Goal: Information Seeking & Learning: Understand process/instructions

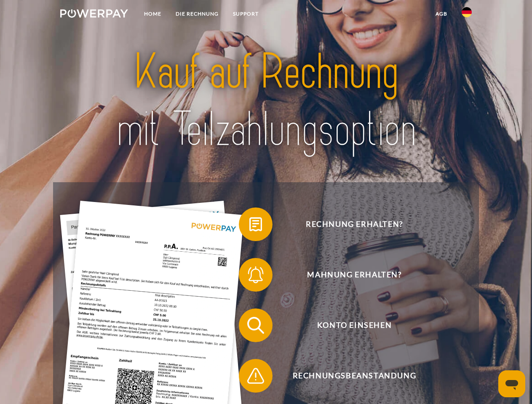
click at [94, 15] on img at bounding box center [94, 13] width 68 height 8
click at [466, 15] on img at bounding box center [466, 12] width 10 height 10
click at [441, 14] on link "agb" at bounding box center [441, 13] width 26 height 15
click at [249, 226] on span at bounding box center [243, 224] width 42 height 42
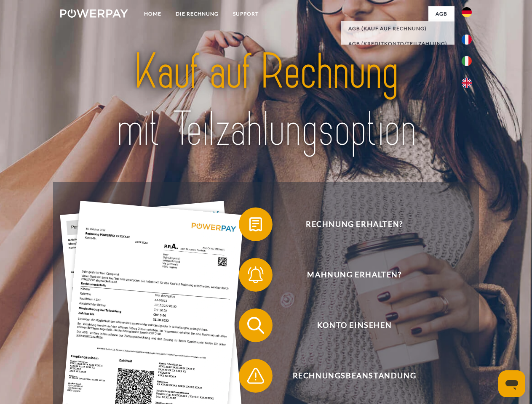
click at [249, 277] on span at bounding box center [243, 275] width 42 height 42
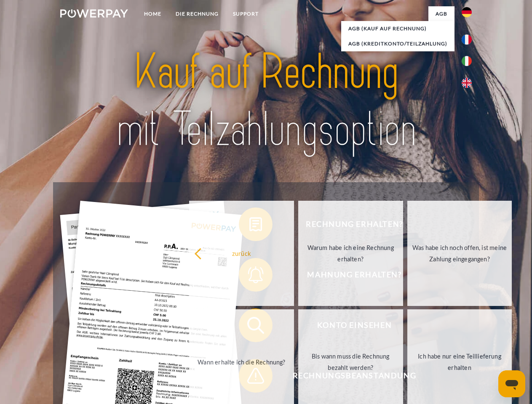
click at [298, 327] on link "Bis wann muss die Rechnung bezahlt werden?" at bounding box center [350, 361] width 105 height 105
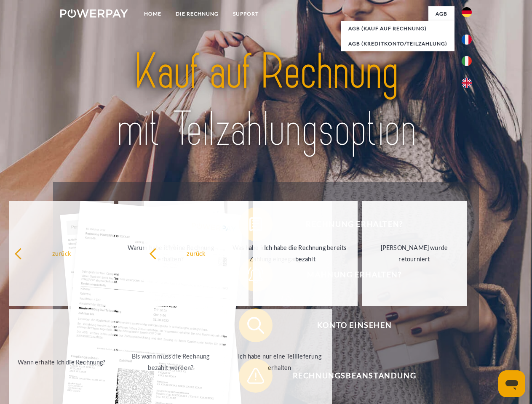
click at [249, 378] on span at bounding box center [243, 376] width 42 height 42
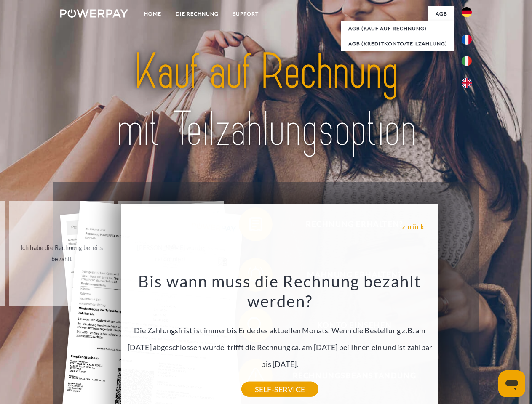
click at [511, 384] on icon "Messaging-Fenster öffnen" at bounding box center [511, 385] width 13 height 10
